Goal: Information Seeking & Learning: Understand process/instructions

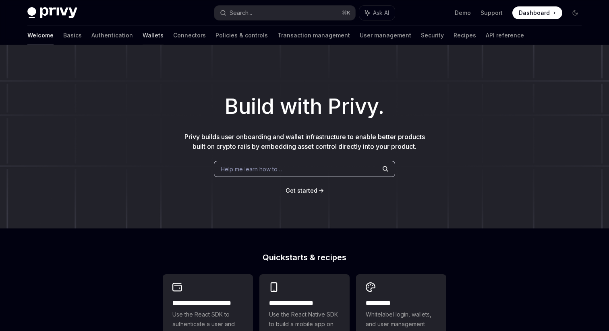
click at [142, 39] on link "Wallets" at bounding box center [152, 35] width 21 height 19
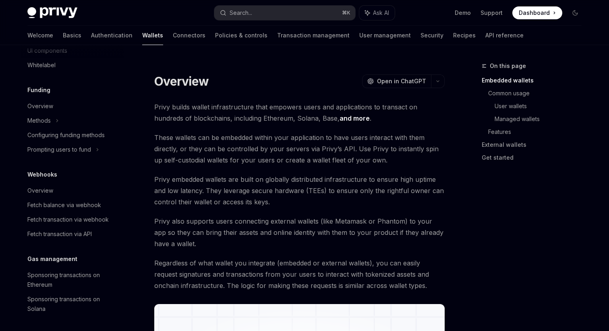
scroll to position [294, 0]
click at [45, 207] on div "Fetch balance via webhook" at bounding box center [64, 205] width 74 height 10
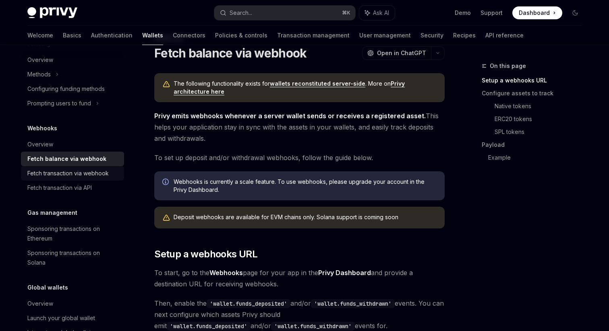
scroll to position [365, 0]
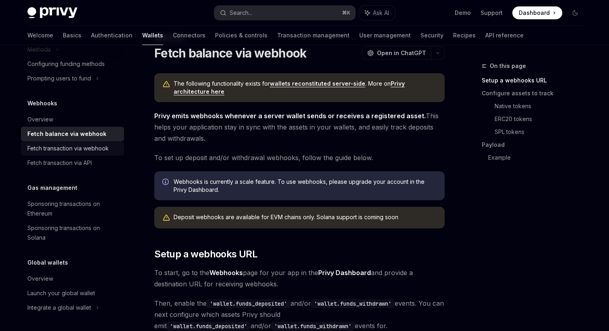
click at [78, 149] on div "Fetch transaction via webhook" at bounding box center [67, 149] width 81 height 10
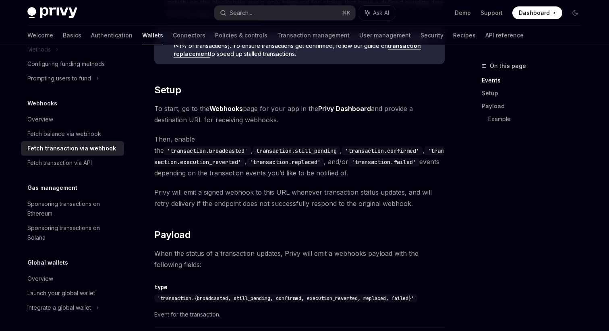
scroll to position [447, 0]
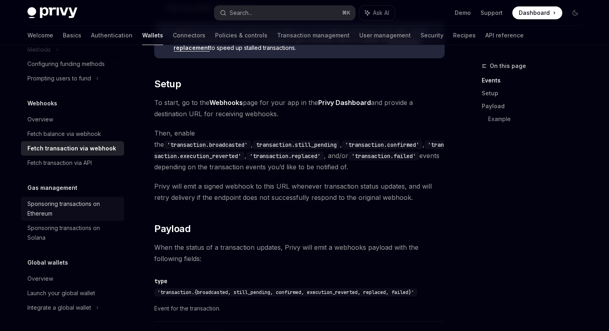
click at [80, 205] on div "Sponsoring transactions on Ethereum" at bounding box center [73, 208] width 92 height 19
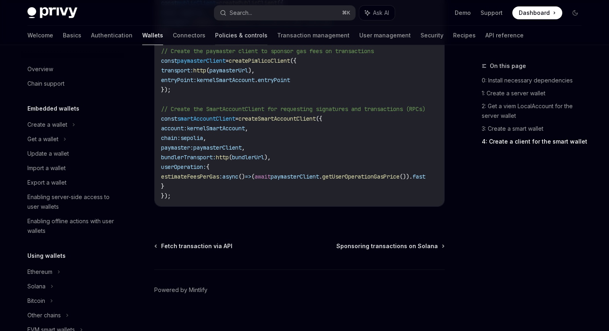
click at [215, 35] on link "Policies & controls" at bounding box center [241, 35] width 52 height 19
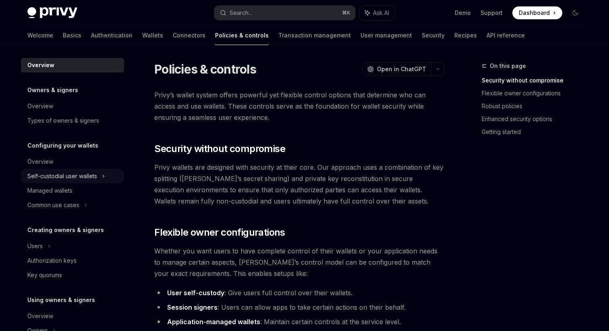
click at [80, 174] on div "Self-custodial user wallets" at bounding box center [62, 176] width 70 height 10
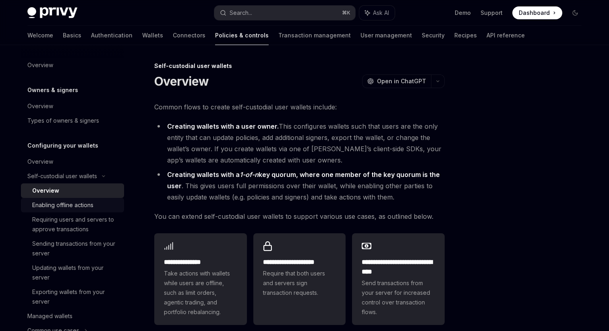
click at [99, 206] on div "Enabling offline actions" at bounding box center [75, 205] width 87 height 10
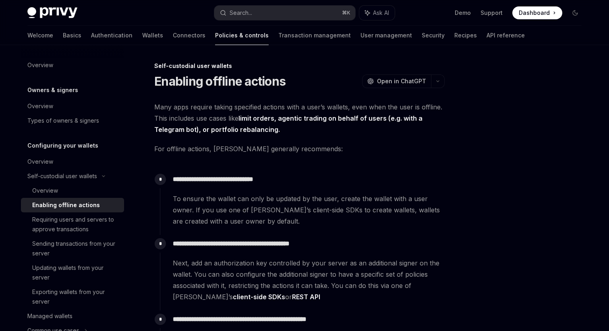
click at [78, 198] on link "Enabling offline actions" at bounding box center [72, 205] width 103 height 14
click at [78, 197] on link "Overview" at bounding box center [72, 191] width 103 height 14
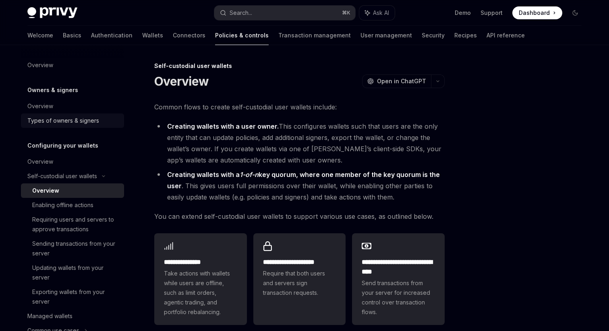
click at [80, 124] on div "Types of owners & signers" at bounding box center [63, 121] width 72 height 10
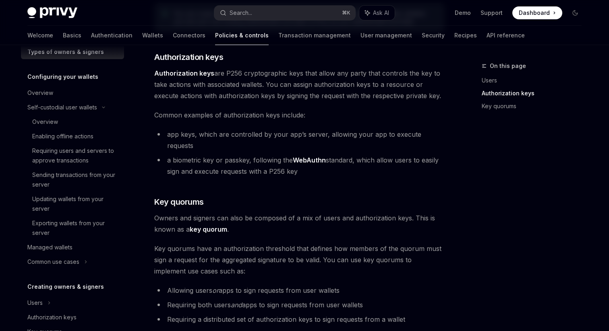
scroll to position [165, 0]
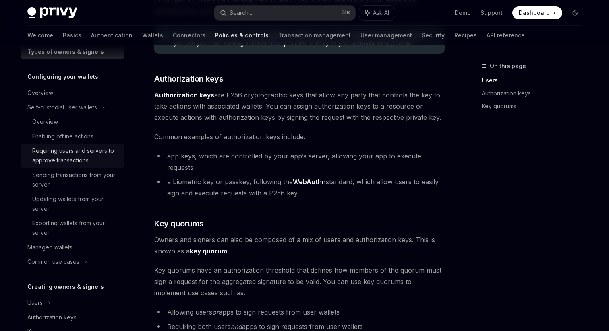
click at [74, 158] on div "Requiring users and servers to approve transactions" at bounding box center [75, 155] width 87 height 19
type textarea "*"
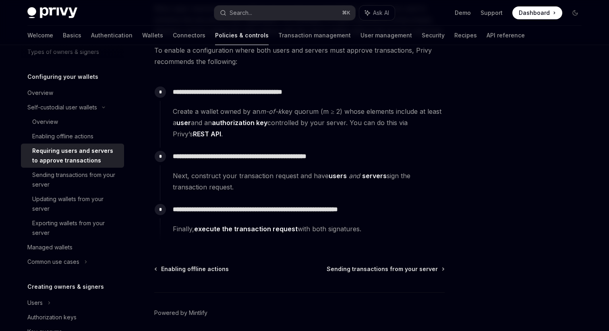
scroll to position [130, 0]
